Goal: Check status: Check status

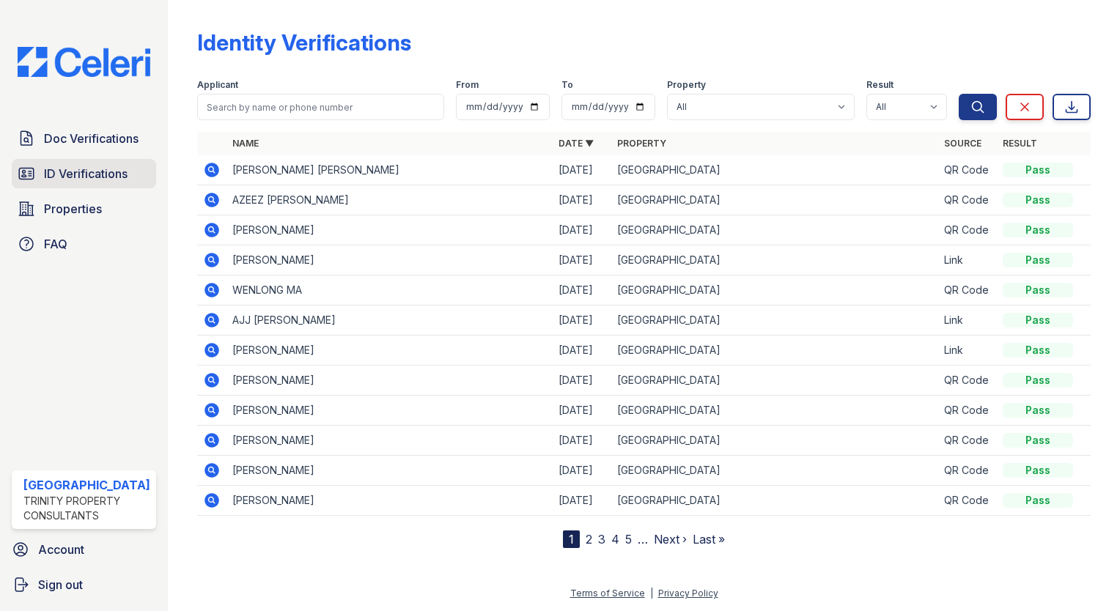
click at [101, 176] on span "ID Verifications" at bounding box center [86, 174] width 84 height 18
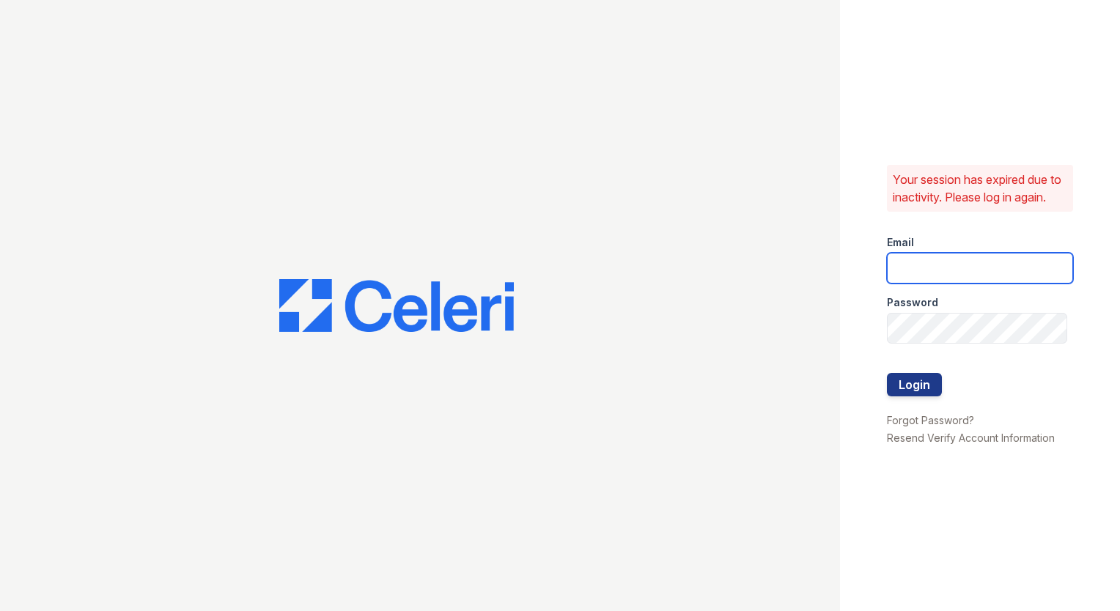
type input "[EMAIL_ADDRESS][DOMAIN_NAME]"
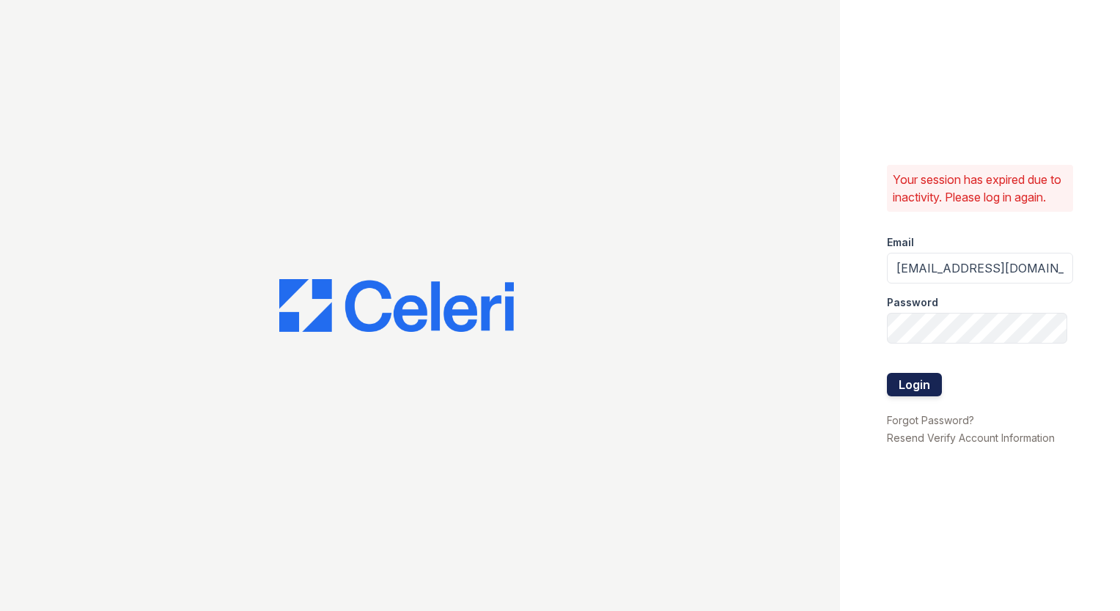
click at [902, 391] on button "Login" at bounding box center [914, 384] width 55 height 23
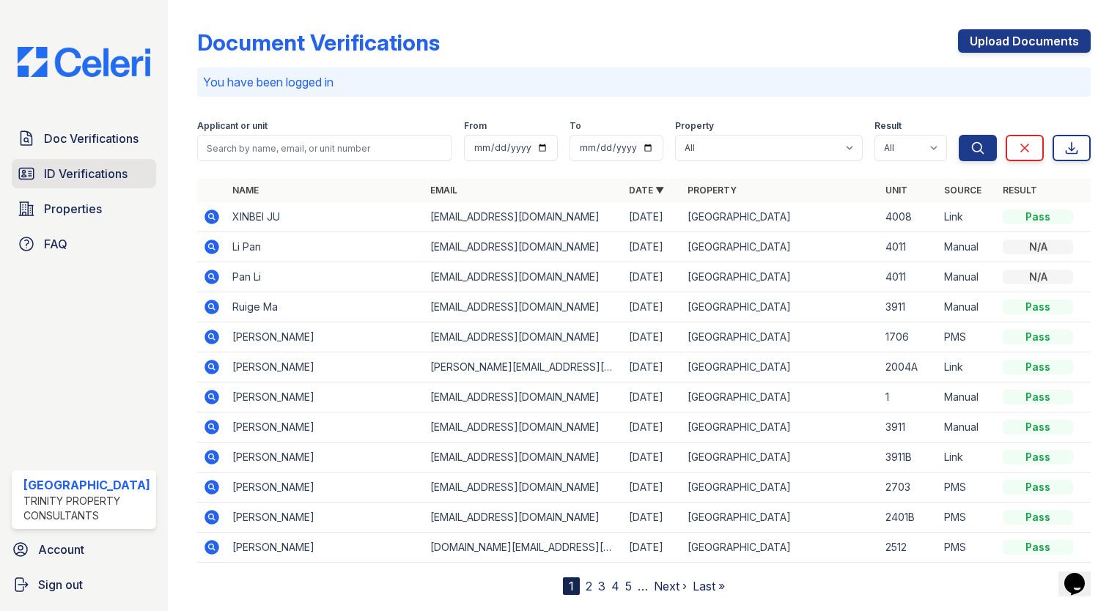
click at [99, 172] on span "ID Verifications" at bounding box center [86, 174] width 84 height 18
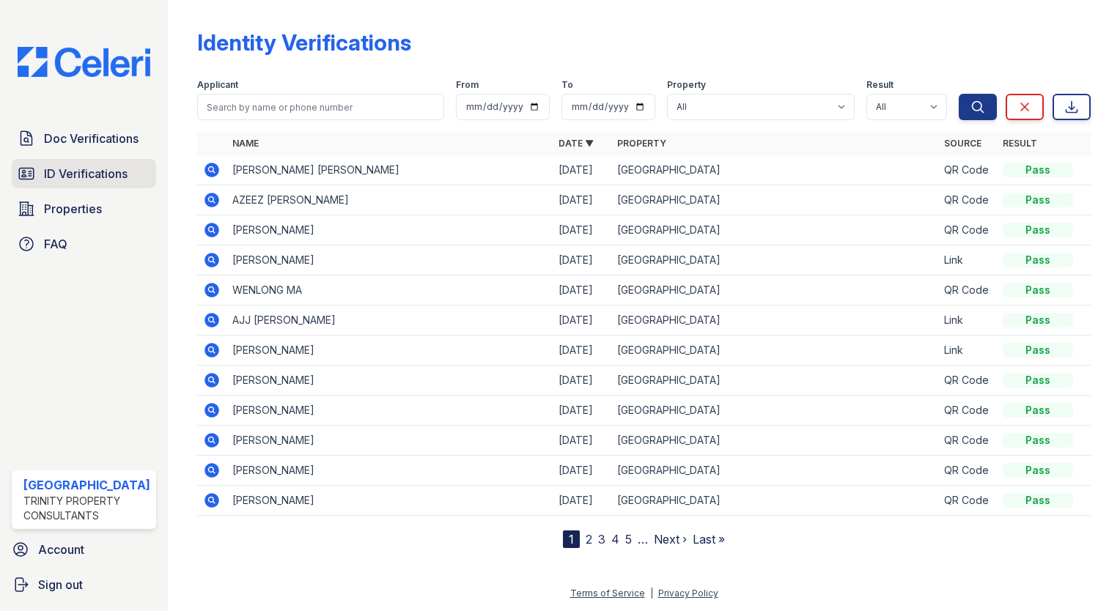
click at [91, 171] on span "ID Verifications" at bounding box center [86, 174] width 84 height 18
